Goal: Task Accomplishment & Management: Manage account settings

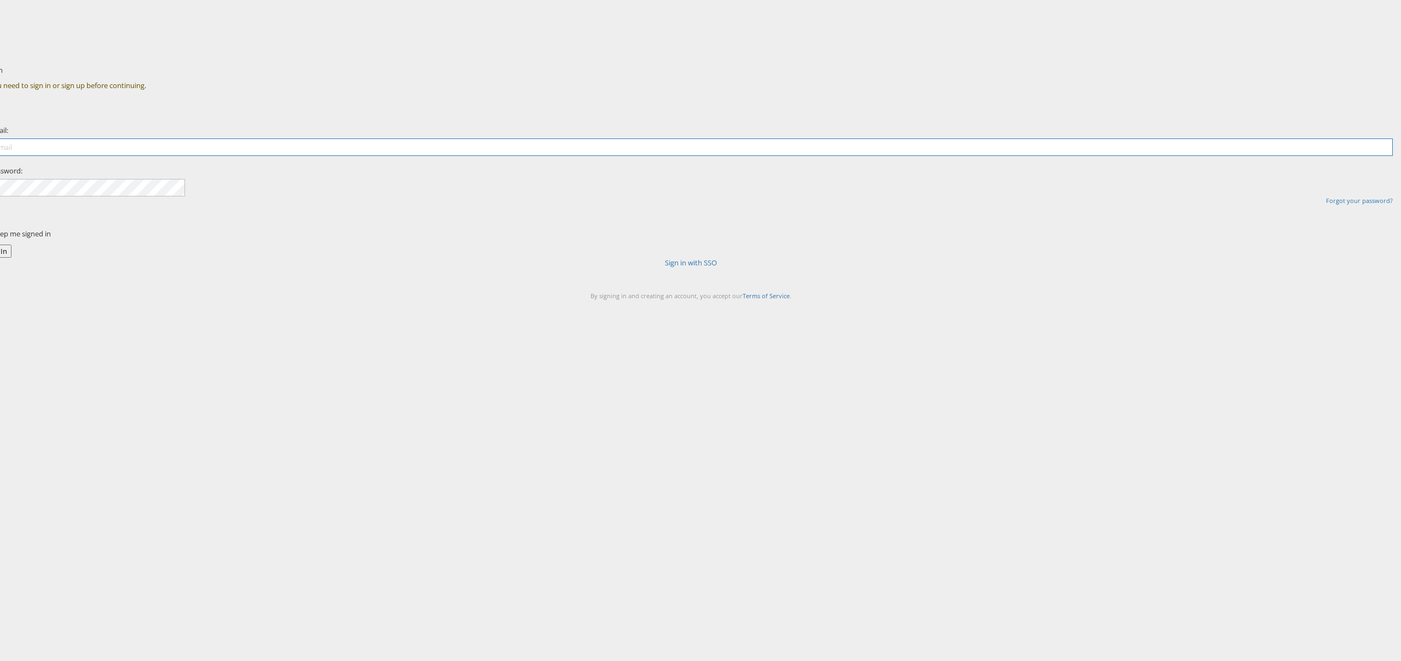
type input "[PERSON_NAME][EMAIL_ADDRESS][PERSON_NAME][DOMAIN_NAME]"
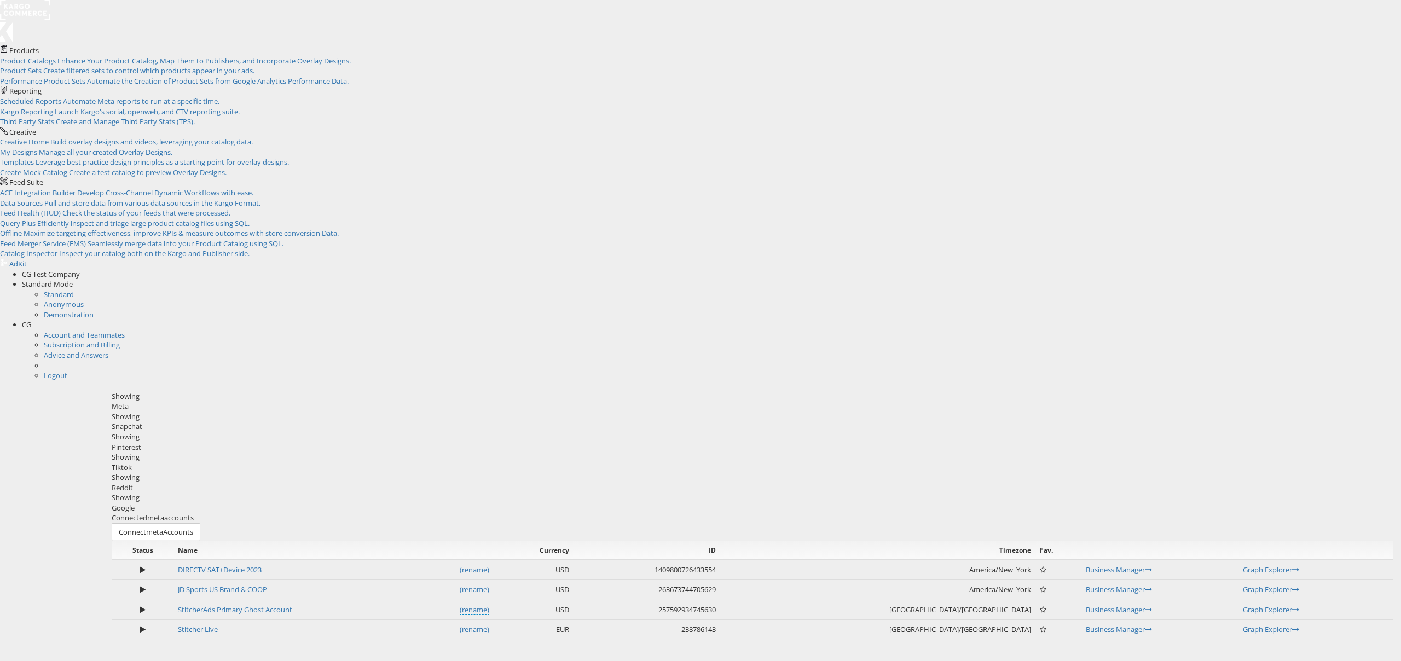
click at [772, 503] on div "Google" at bounding box center [753, 508] width 1282 height 10
